Goal: Information Seeking & Learning: Compare options

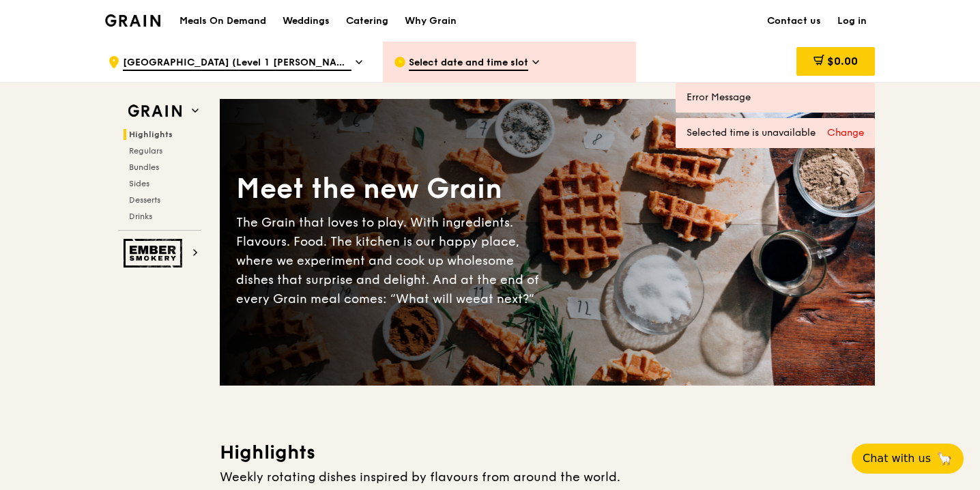
click at [220, 20] on h1 "Meals On Demand" at bounding box center [222, 21] width 87 height 14
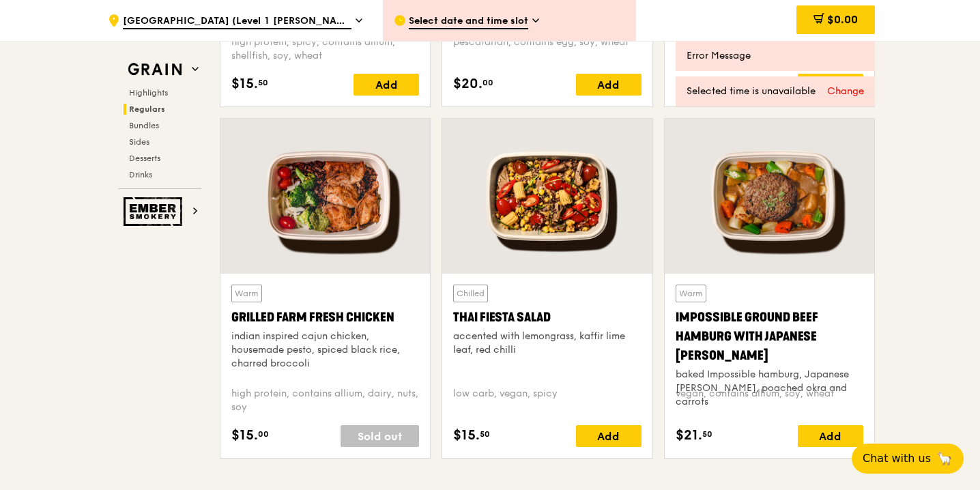
scroll to position [1518, 0]
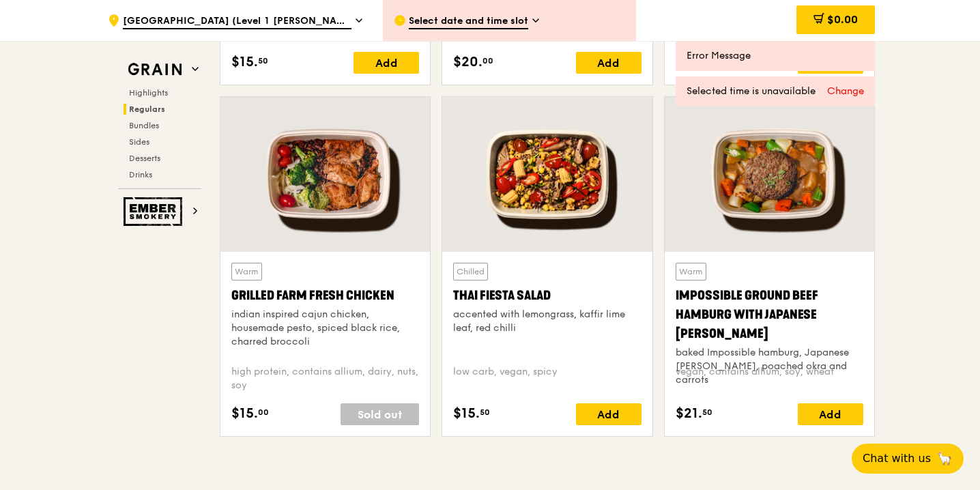
click at [562, 199] on div at bounding box center [547, 174] width 210 height 155
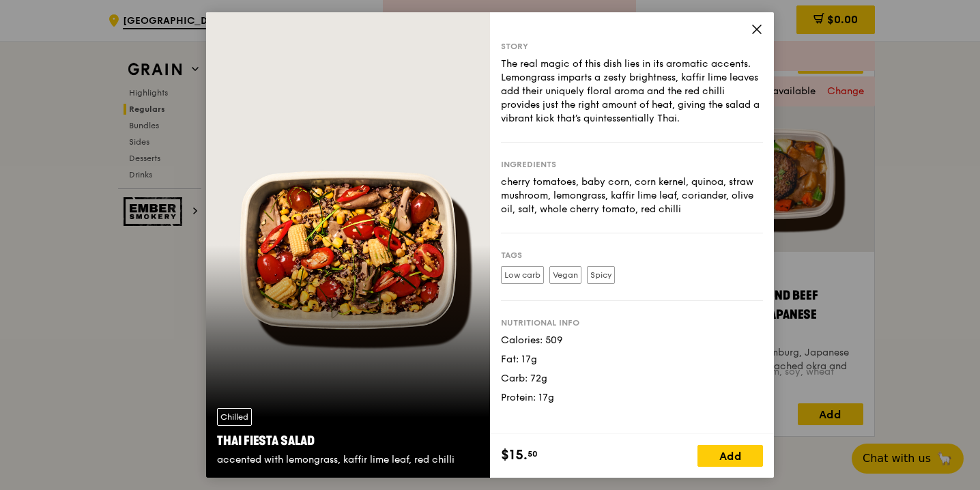
drag, startPoint x: 675, startPoint y: 68, endPoint x: 667, endPoint y: 203, distance: 135.3
click at [667, 203] on div "Story The real magic of this dish lies in its aromatic accents. Lemongrass impa…" at bounding box center [632, 223] width 284 height 422
click at [668, 201] on div "cherry tomatoes, baby corn, corn kernel, quinoa, straw mushroom, lemongrass, ka…" at bounding box center [632, 195] width 262 height 41
click at [757, 33] on icon at bounding box center [757, 29] width 12 height 12
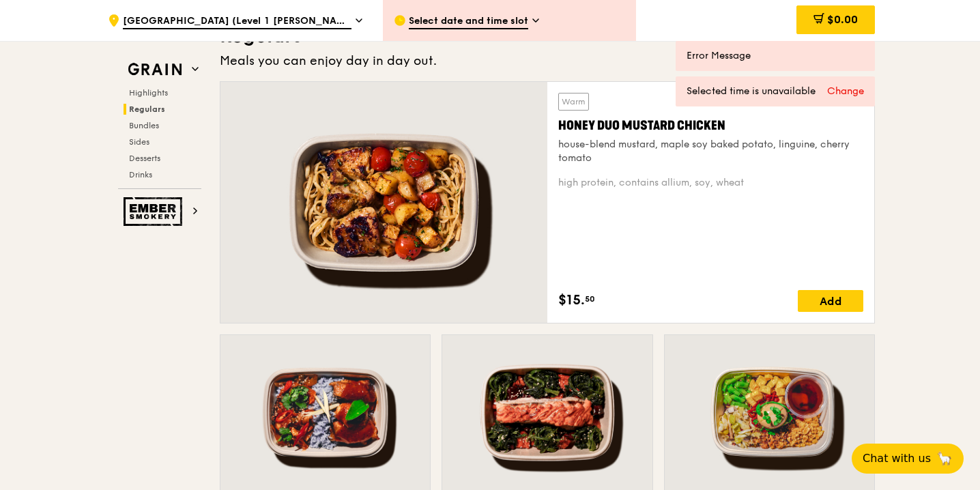
scroll to position [927, 0]
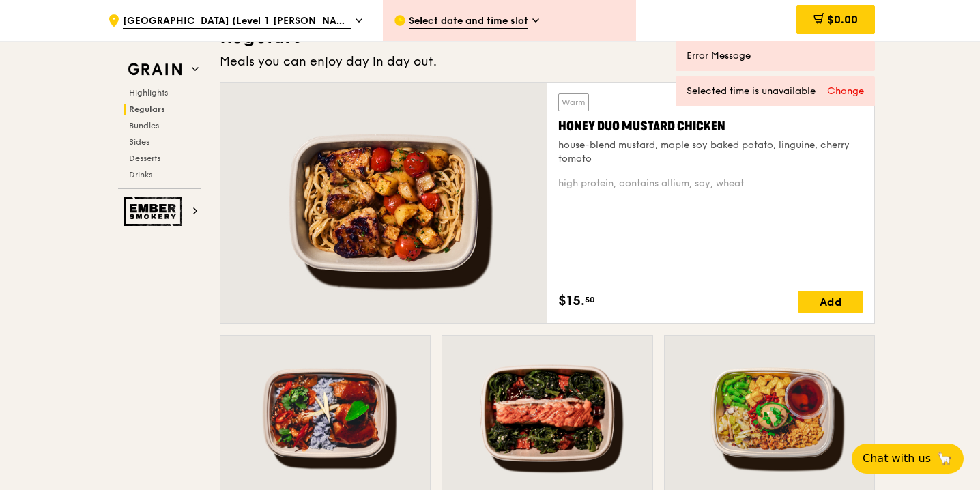
click at [440, 217] on div at bounding box center [383, 203] width 327 height 241
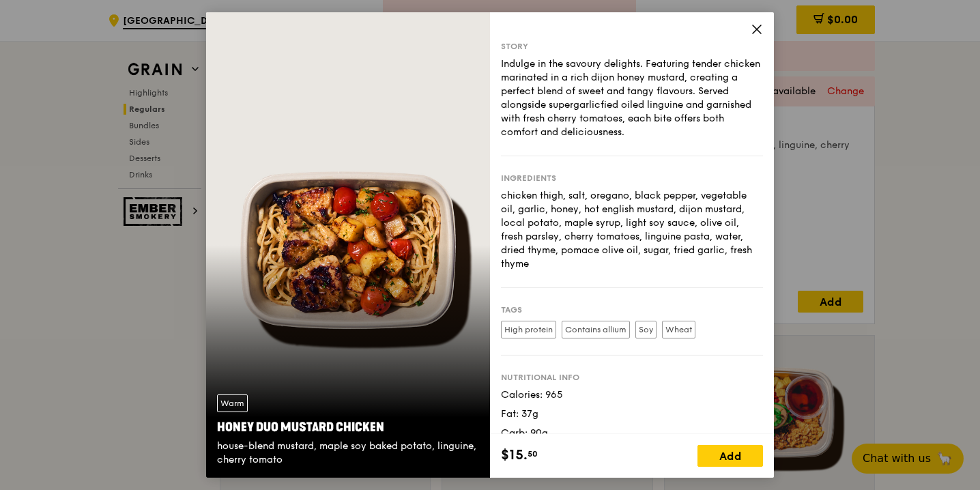
drag, startPoint x: 603, startPoint y: 228, endPoint x: 682, endPoint y: 286, distance: 98.1
click at [682, 286] on div "Ingredients chicken thigh, salt, oregano, black pepper, vegetable oil, garlic, …" at bounding box center [632, 222] width 262 height 132
click at [682, 284] on div "Ingredients chicken thigh, salt, oregano, black pepper, vegetable oil, garlic, …" at bounding box center [632, 222] width 262 height 132
click at [757, 21] on div "Story Indulge in the savoury delights. Featuring tender chicken marinated in a …" at bounding box center [632, 223] width 284 height 422
click at [761, 17] on div "Story Indulge in the savoury delights. Featuring tender chicken marinated in a …" at bounding box center [632, 223] width 284 height 422
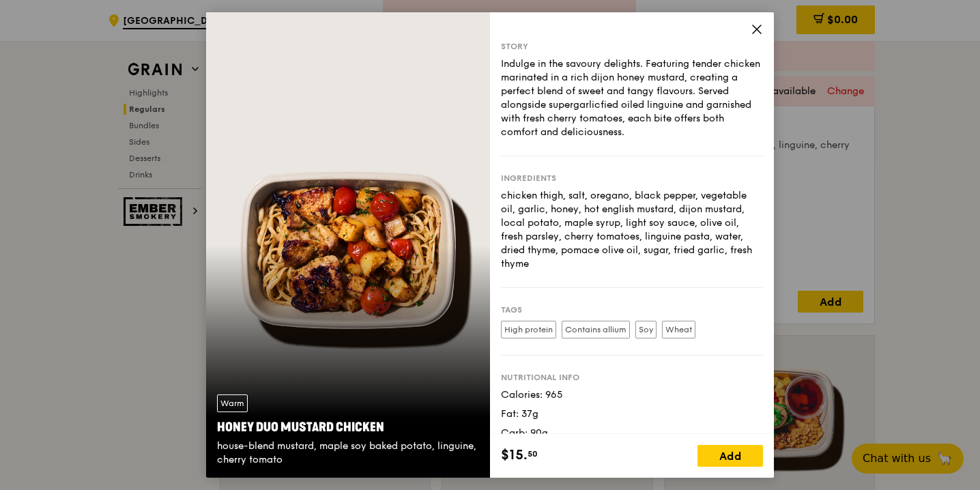
click at [755, 36] on span at bounding box center [757, 31] width 12 height 15
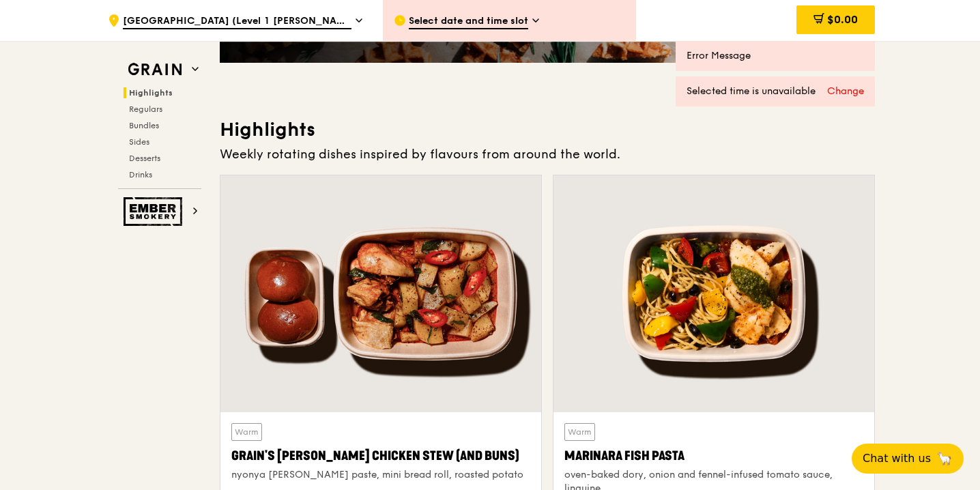
scroll to position [588, 0]
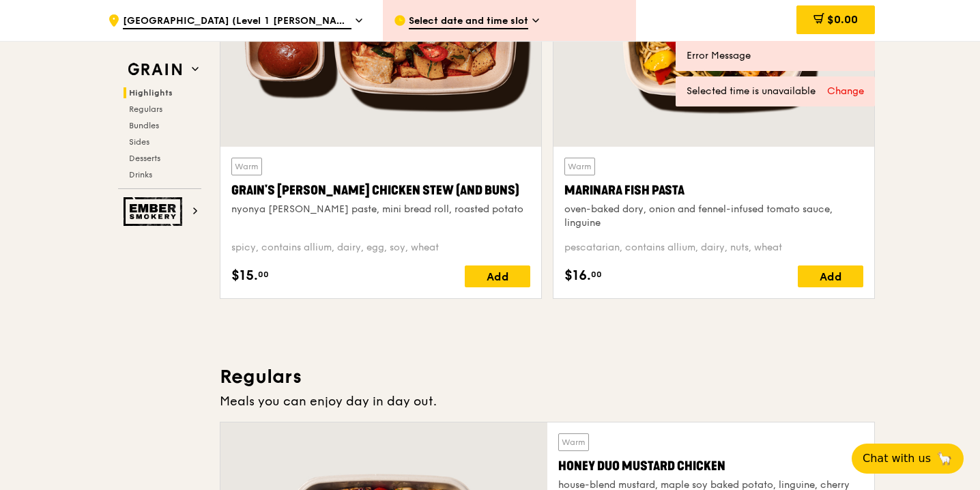
click at [746, 207] on div "oven-baked dory, onion and fennel-infused tomato sauce, linguine" at bounding box center [713, 216] width 299 height 27
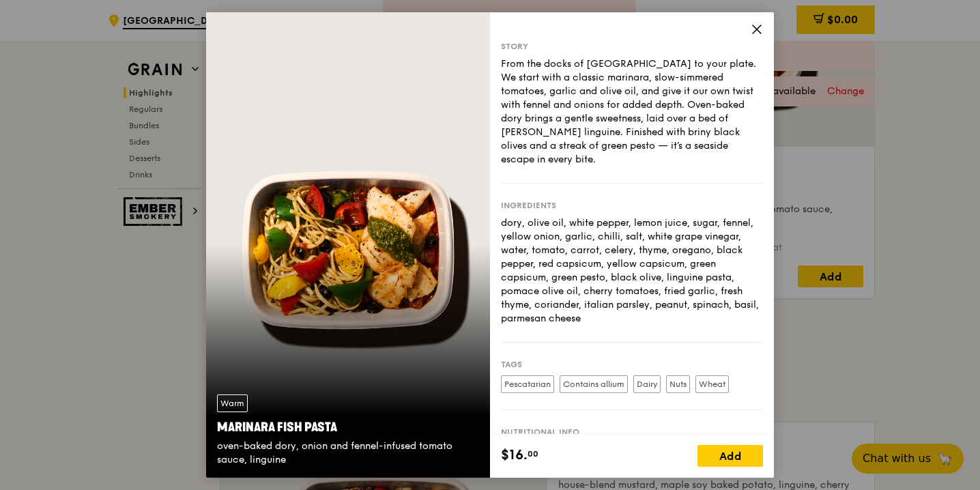
drag, startPoint x: 720, startPoint y: 220, endPoint x: 674, endPoint y: 304, distance: 96.2
click at [674, 304] on div "dory, olive oil, white pepper, lemon juice, sugar, fennel, yellow onion, garlic…" at bounding box center [632, 270] width 262 height 109
click at [757, 24] on icon at bounding box center [757, 29] width 12 height 12
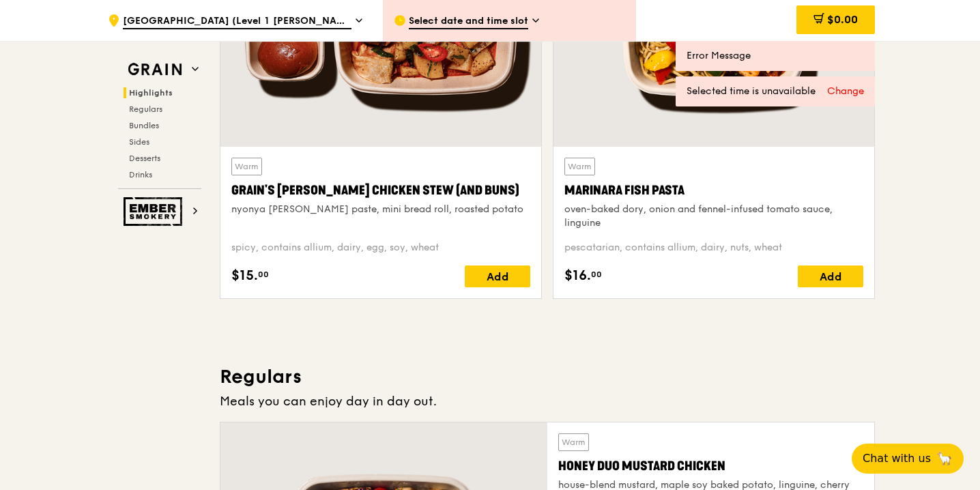
drag, startPoint x: 712, startPoint y: 190, endPoint x: 564, endPoint y: 192, distance: 148.8
click at [563, 192] on div "Warm Marinara Fish Pasta oven-baked dory, onion and fennel-infused tomato sauce…" at bounding box center [713, 222] width 321 height 151
copy div "Marinara Fish Pasta"
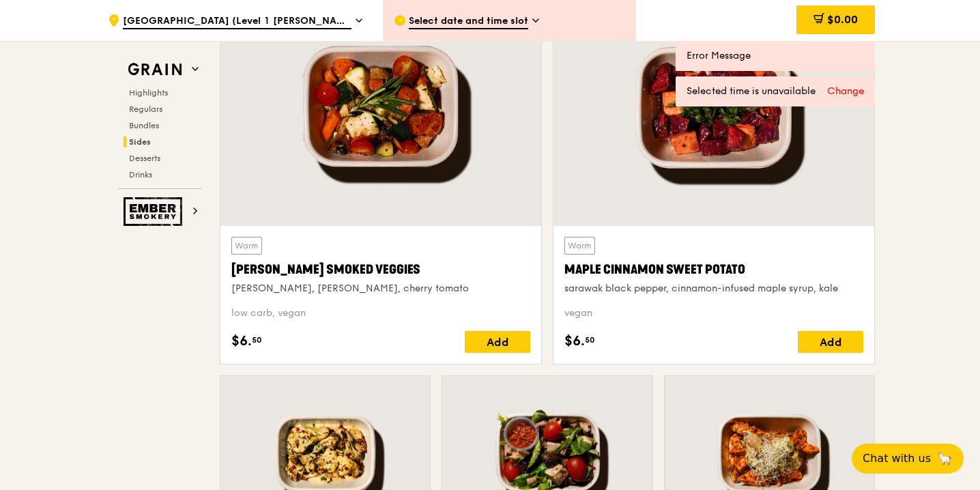
scroll to position [3149, 0]
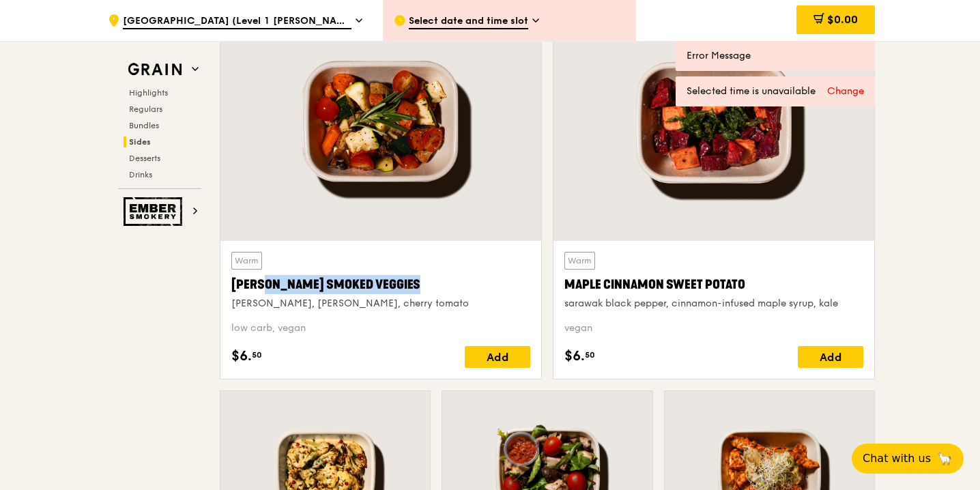
drag, startPoint x: 408, startPoint y: 284, endPoint x: 227, endPoint y: 293, distance: 181.1
click at [227, 293] on div "Warm [PERSON_NAME] Smoked Veggies [PERSON_NAME], cherry tomato low carb, vegan …" at bounding box center [380, 310] width 321 height 138
copy div "[PERSON_NAME] Smoked Veggies"
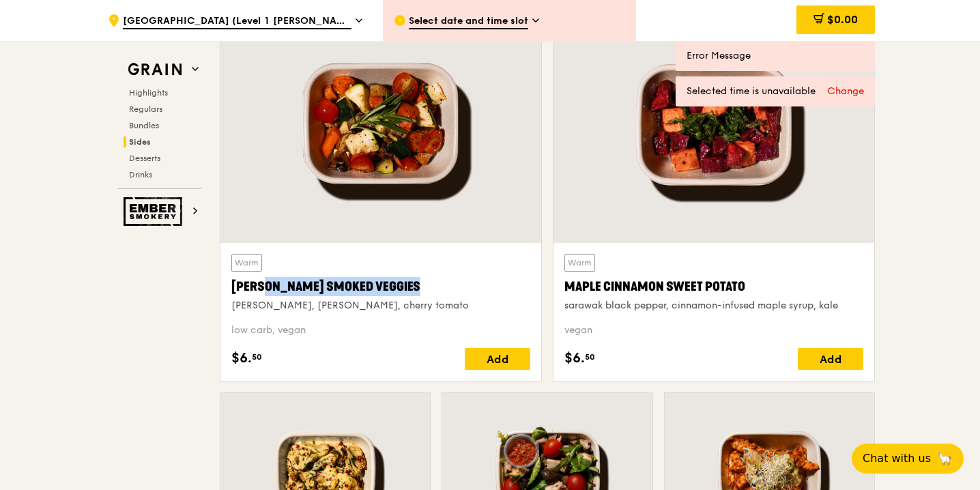
scroll to position [3146, 0]
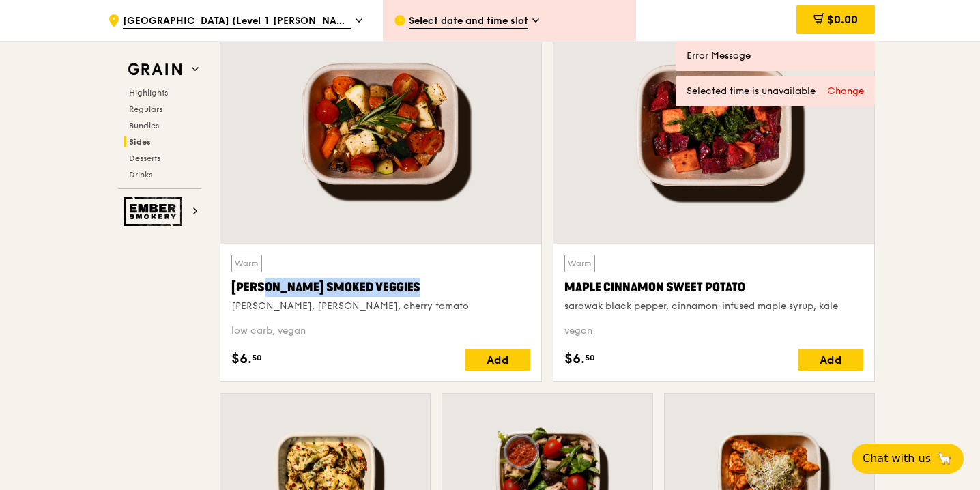
drag, startPoint x: 754, startPoint y: 283, endPoint x: 565, endPoint y: 288, distance: 189.1
click at [565, 288] on div "Maple Cinnamon Sweet Potato" at bounding box center [713, 287] width 299 height 19
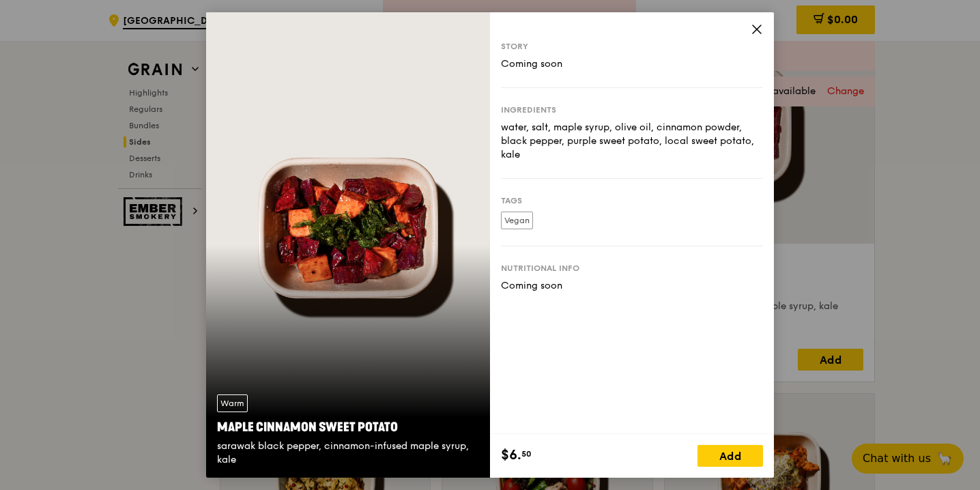
copy div "Maple Cinnamon Sweet Potato"
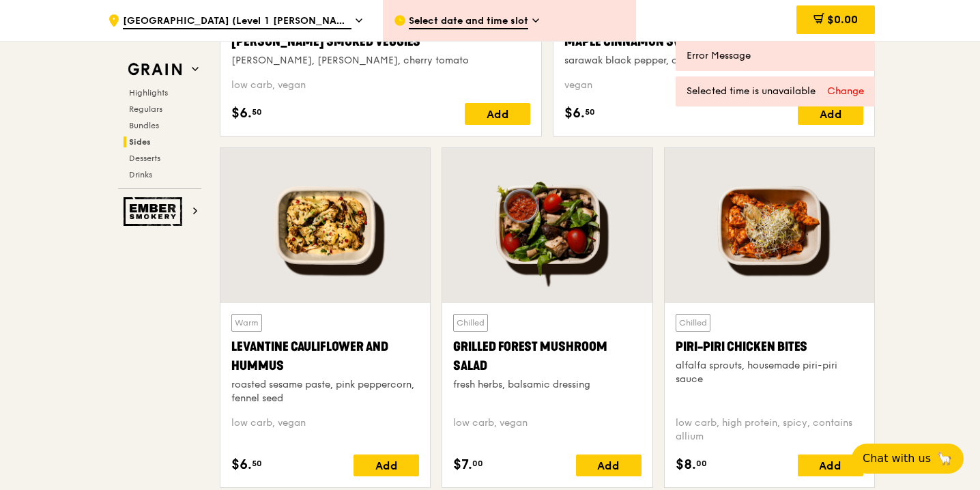
scroll to position [3448, 0]
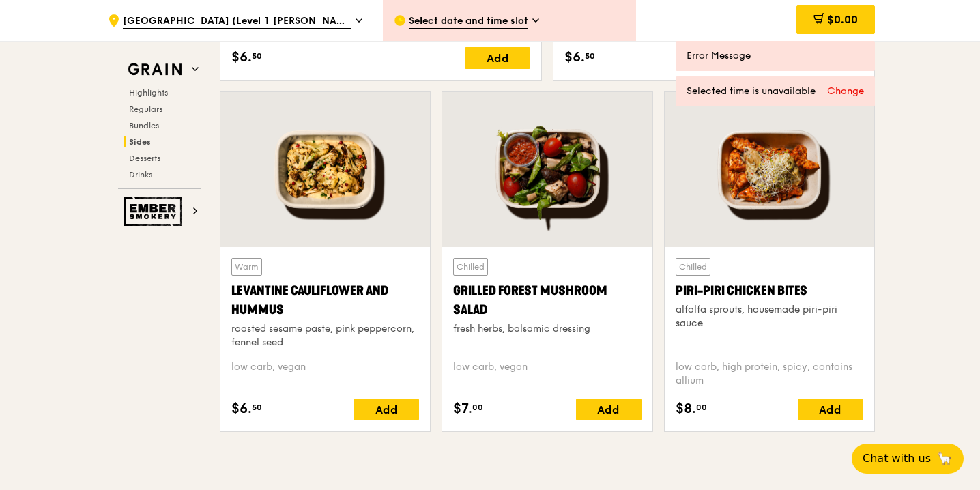
click at [360, 356] on div "Warm Levantine Cauliflower and Hummus roasted sesame paste, pink peppercorn, fe…" at bounding box center [325, 339] width 188 height 162
click at [372, 328] on div "roasted sesame paste, pink peppercorn, fennel seed" at bounding box center [325, 335] width 188 height 27
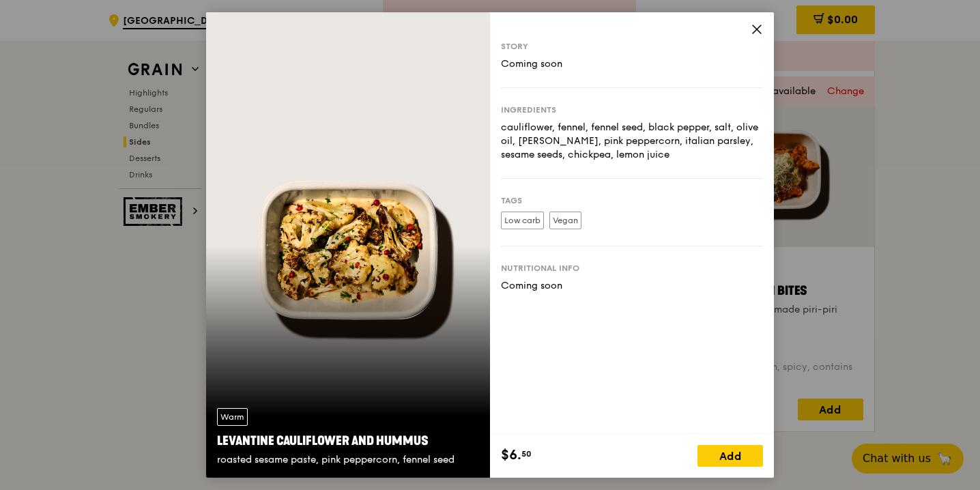
drag, startPoint x: 429, startPoint y: 435, endPoint x: 216, endPoint y: 443, distance: 213.1
click at [216, 443] on div "Warm Levantine Cauliflower and Hummus roasted sesame paste, pink peppercorn, fe…" at bounding box center [348, 437] width 284 height 81
copy div "Levantine Cauliflower and Hummus"
click at [753, 29] on icon at bounding box center [757, 29] width 12 height 12
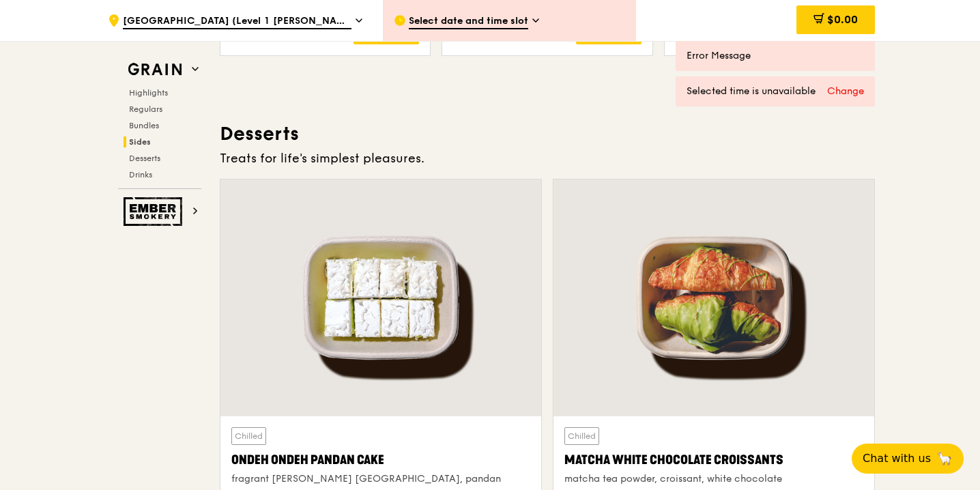
scroll to position [4283, 0]
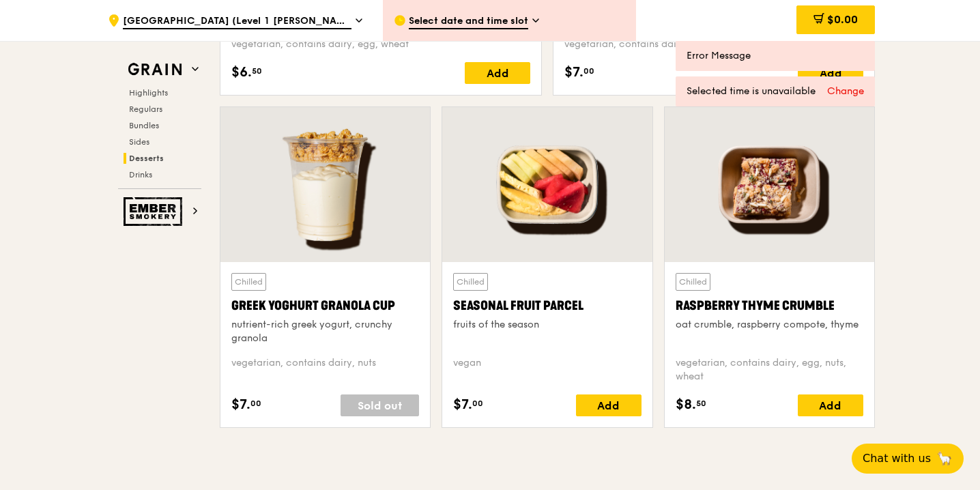
drag, startPoint x: 847, startPoint y: 304, endPoint x: 673, endPoint y: 313, distance: 174.2
click at [673, 313] on div "Chilled Raspberry Thyme Crumble oat crumble, raspberry compote, thyme vegetaria…" at bounding box center [770, 344] width 210 height 165
copy div "Raspberry Thyme Crumble"
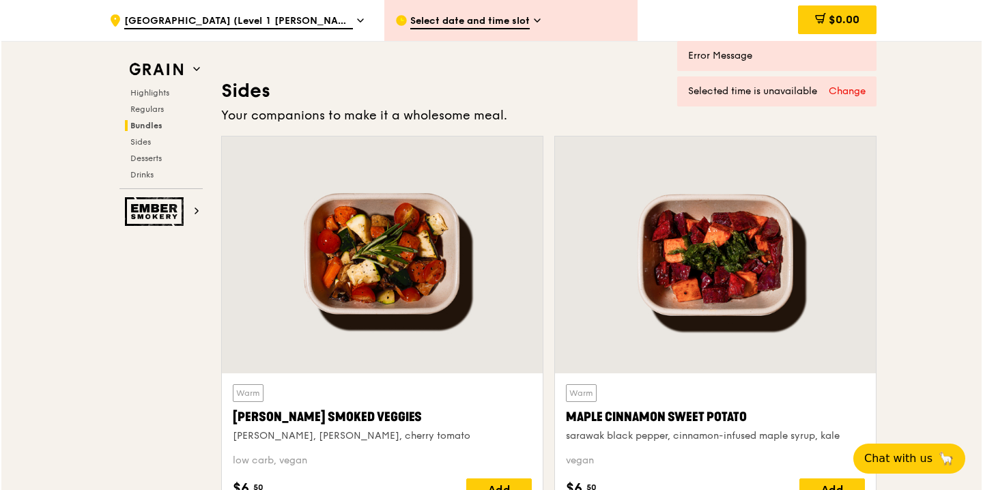
scroll to position [2725, 0]
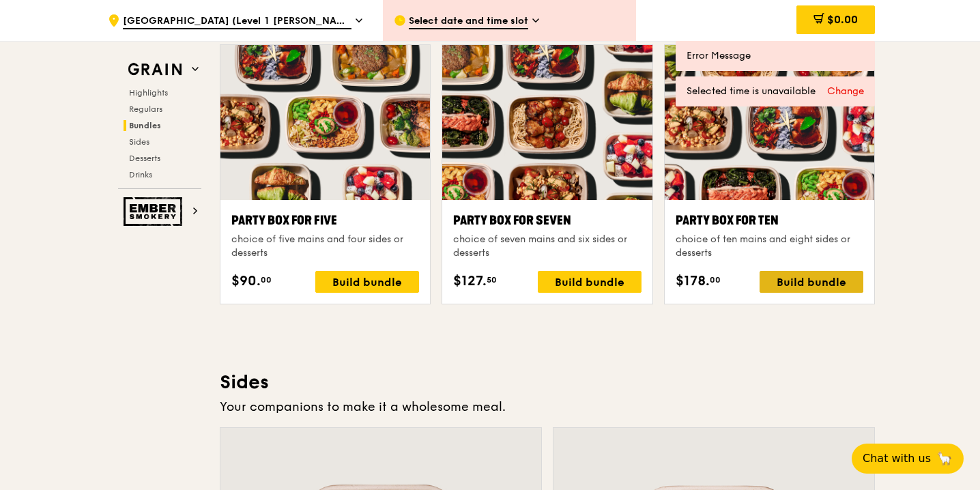
click at [797, 280] on div "Build bundle" at bounding box center [812, 282] width 104 height 22
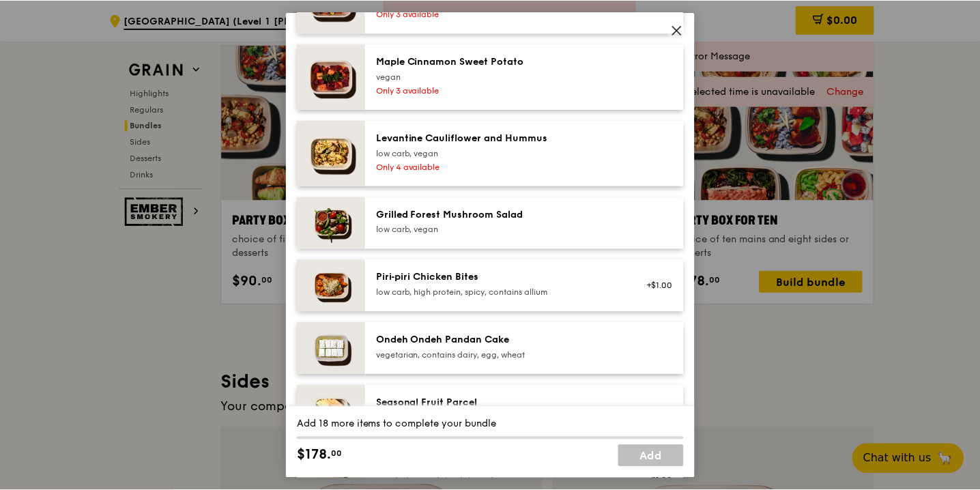
scroll to position [893, 0]
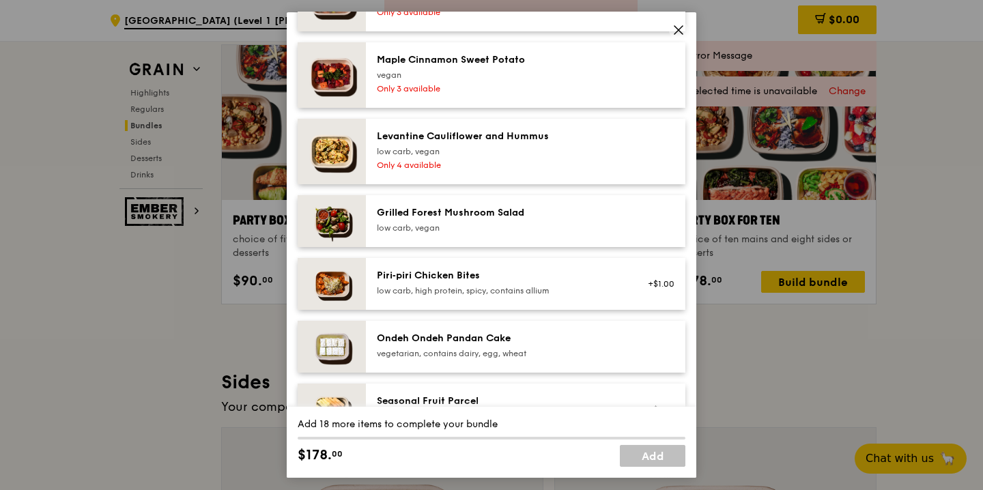
drag, startPoint x: 498, startPoint y: 276, endPoint x: 381, endPoint y: 276, distance: 116.7
click at [381, 276] on div "Piri‑piri Chicken Bites" at bounding box center [499, 276] width 245 height 14
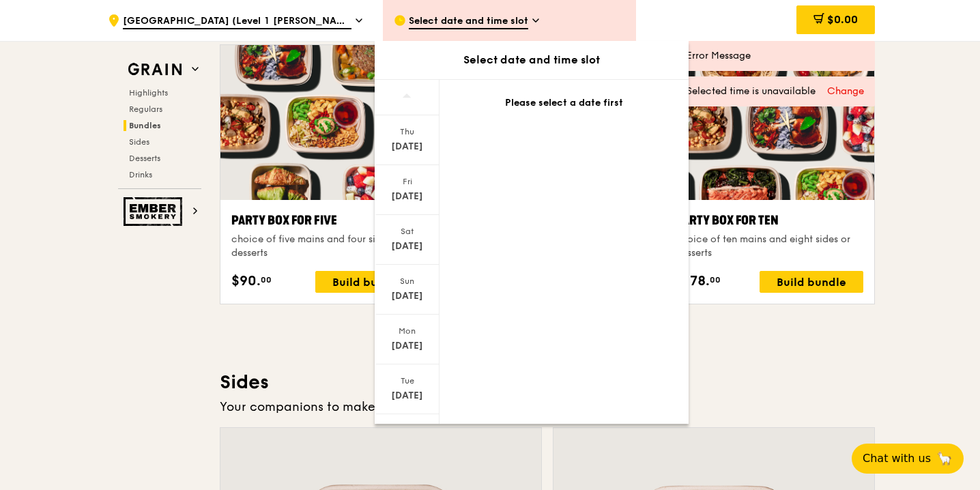
click at [768, 345] on div "Highlights Weekly rotating dishes inspired by flavours from around the world. W…" at bounding box center [547, 397] width 655 height 5364
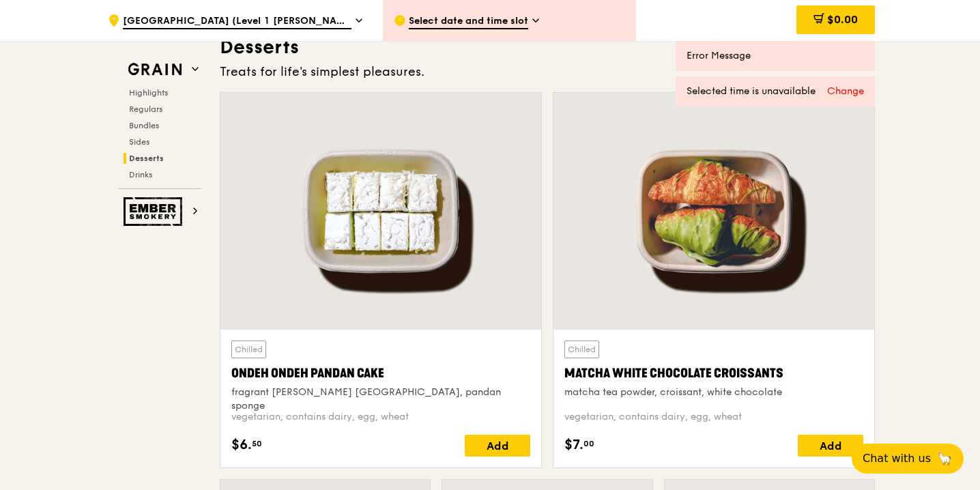
scroll to position [3470, 0]
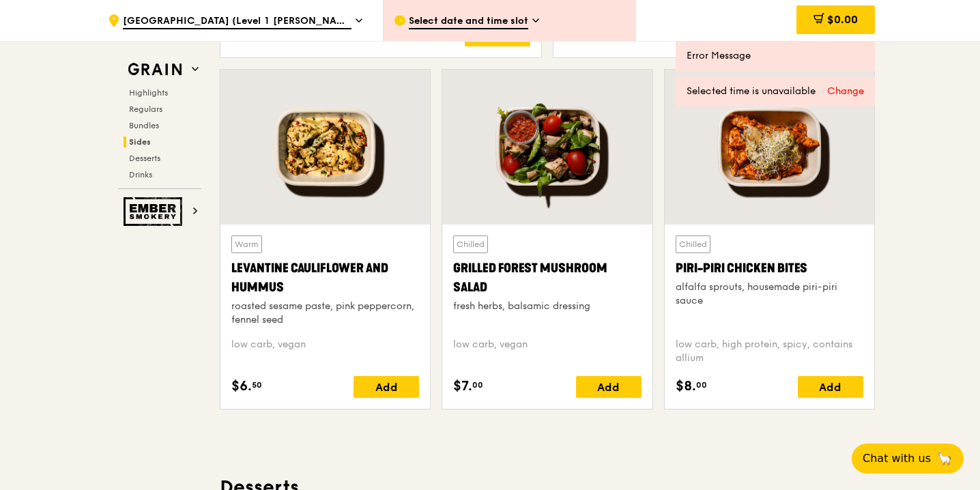
drag, startPoint x: 809, startPoint y: 265, endPoint x: 675, endPoint y: 276, distance: 134.9
click at [676, 276] on div "Piri-piri Chicken Bites" at bounding box center [770, 268] width 188 height 19
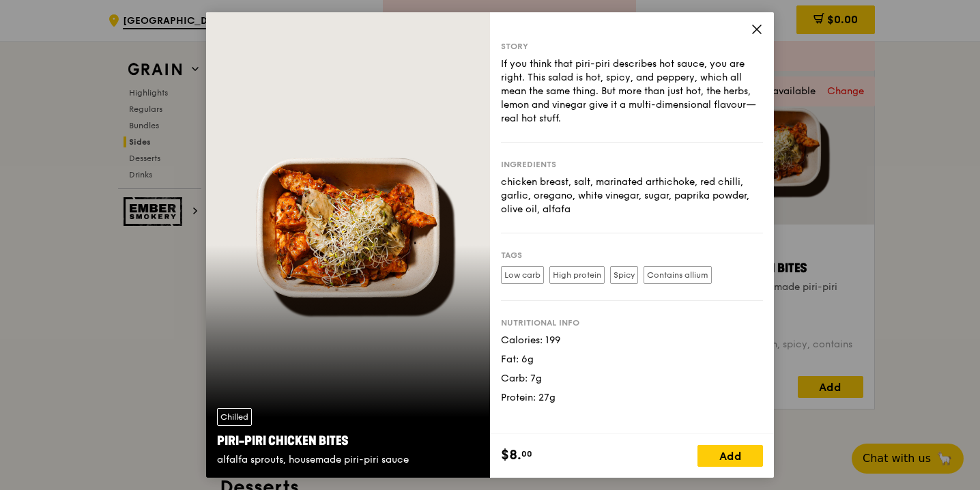
drag, startPoint x: 380, startPoint y: 440, endPoint x: 215, endPoint y: 443, distance: 165.2
click at [215, 443] on div "Chilled Piri-piri Chicken Bites alfalfa sprouts, housemade piri-piri sauce" at bounding box center [348, 437] width 284 height 81
copy div "Piri-piri Chicken Bites"
